Goal: Check status: Check status

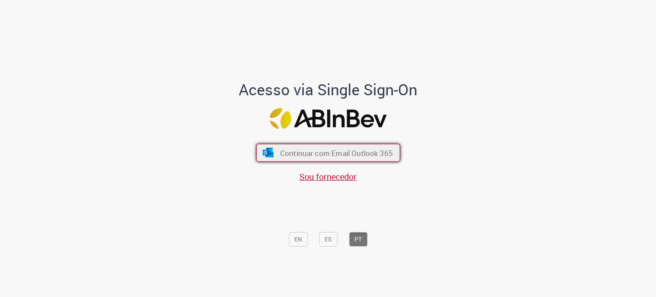
click at [363, 160] on button "Continuar com Email Outlook 365" at bounding box center [328, 153] width 144 height 18
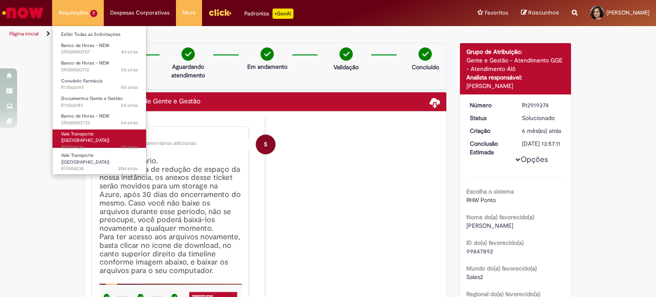
click at [80, 136] on span "Vale Transporte ([GEOGRAPHIC_DATA])" at bounding box center [85, 137] width 48 height 13
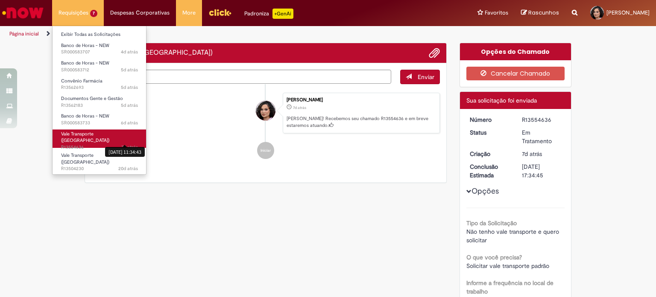
click at [130, 144] on span "7d atrás" at bounding box center [129, 147] width 17 height 6
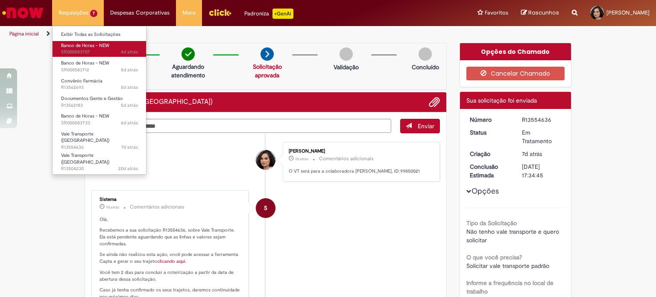
click at [82, 49] on span "4d atrás 4 dias atrás SR000583707" at bounding box center [99, 52] width 77 height 7
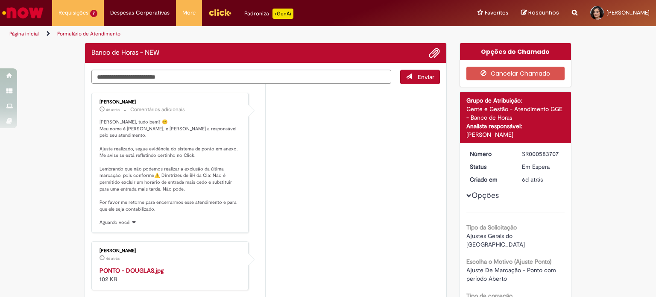
scroll to position [171, 0]
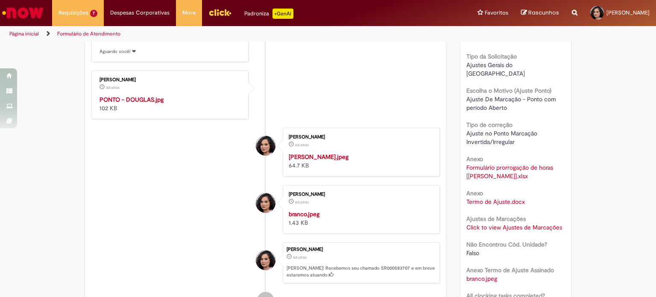
click at [130, 96] on strong "PONTO - DOUGLAS.jpg" at bounding box center [131, 100] width 64 height 8
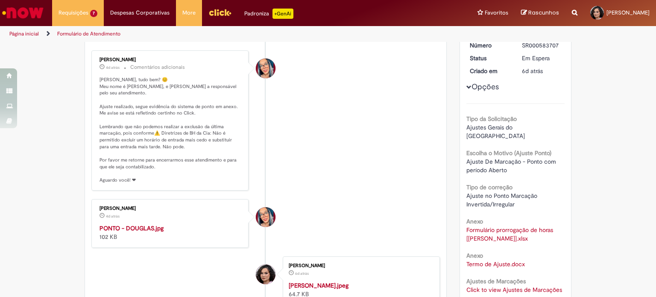
scroll to position [151, 0]
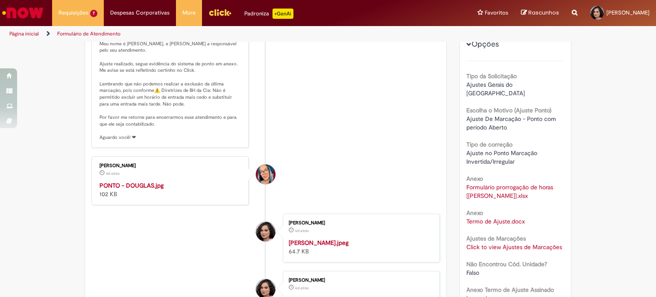
click at [177, 181] on img "Histórico de tíquete" at bounding box center [170, 181] width 142 height 0
